Goal: Task Accomplishment & Management: Complete application form

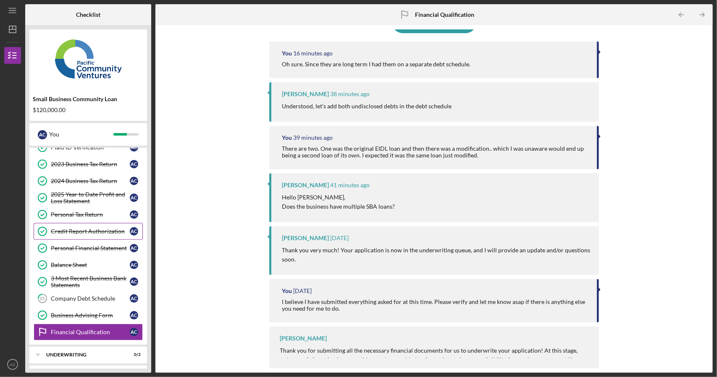
scroll to position [76, 0]
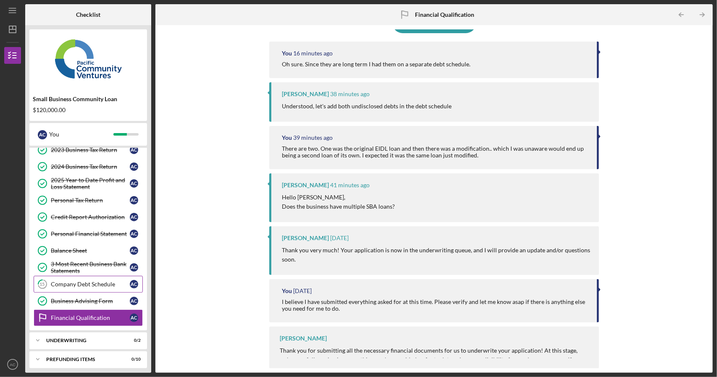
click at [109, 283] on div "Company Debt Schedule" at bounding box center [90, 284] width 79 height 7
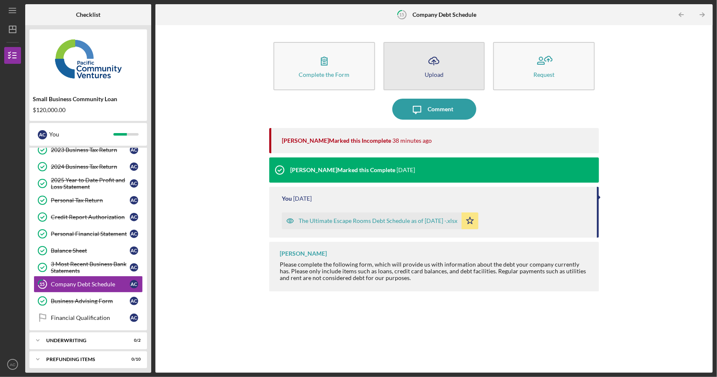
click at [456, 68] on button "Icon/Upload Upload" at bounding box center [433, 66] width 101 height 48
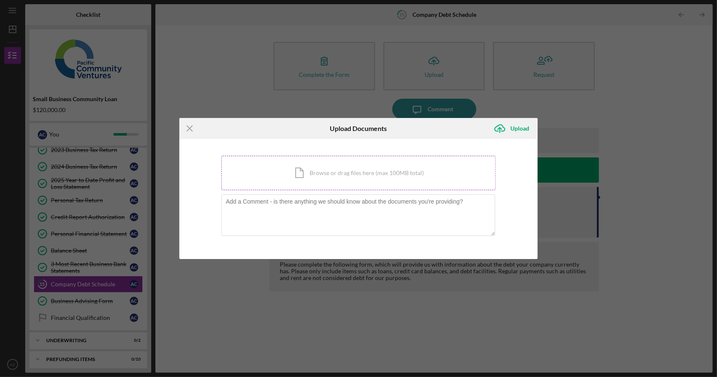
click at [345, 171] on div "Icon/Document Browse or drag files here (max 100MB total) Tap to choose files o…" at bounding box center [358, 173] width 275 height 34
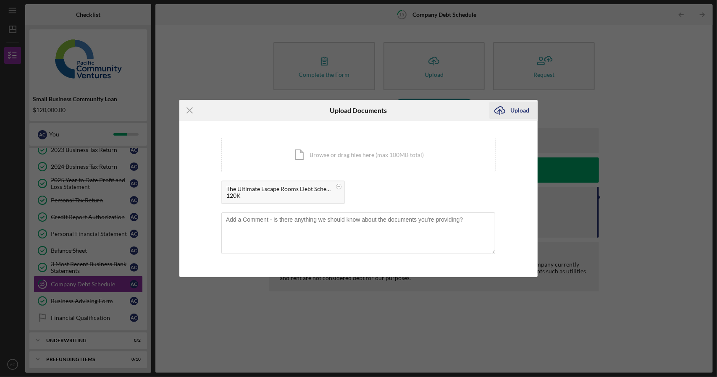
click at [517, 107] on div "Upload" at bounding box center [519, 110] width 19 height 17
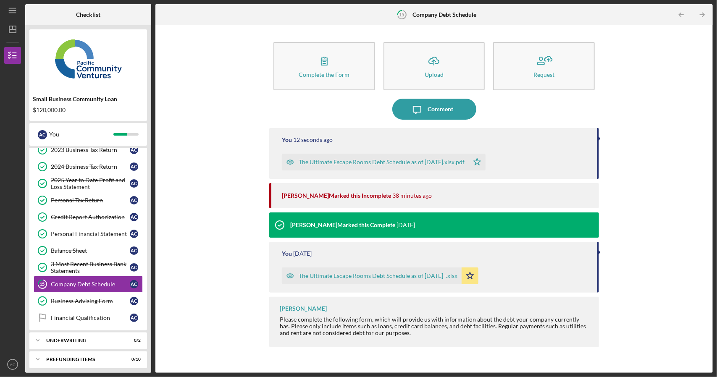
click at [453, 121] on div "Complete the Form Form Icon/Upload Upload Request Icon/Message Comment You 12 s…" at bounding box center [433, 198] width 329 height 339
click at [451, 112] on div "Comment" at bounding box center [440, 109] width 26 height 21
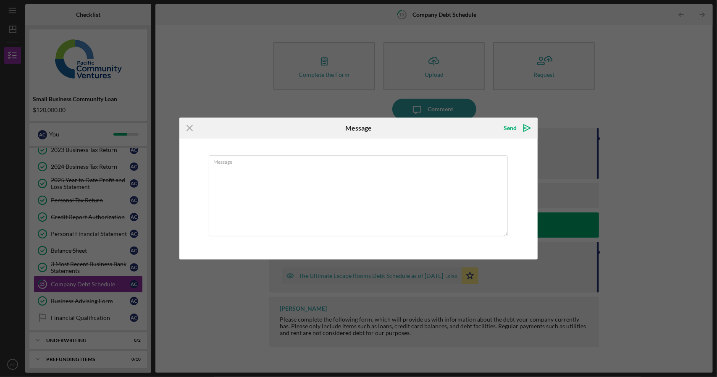
type textarea "P"
click at [274, 170] on textarea "Ok, debt schedule now is both short and long teerm debt." at bounding box center [358, 195] width 299 height 81
click at [357, 169] on textarea "Ok, debt schedule now includes both short and long teerm debt." at bounding box center [358, 195] width 299 height 81
type textarea "Ok, debt schedule now includes both short and long term debt."
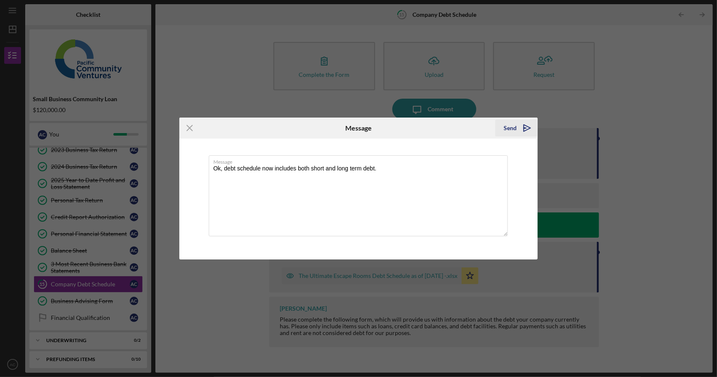
click at [506, 128] on div "Send" at bounding box center [509, 128] width 13 height 17
